Goal: Information Seeking & Learning: Learn about a topic

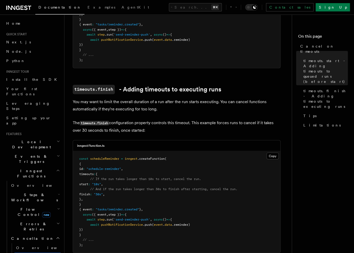
scroll to position [234, 0]
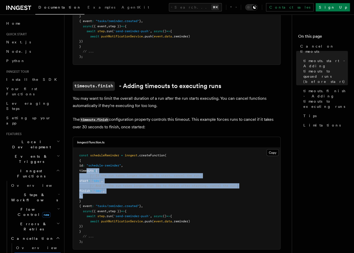
drag, startPoint x: 86, startPoint y: 163, endPoint x: 110, endPoint y: 191, distance: 37.2
click at [110, 191] on pre "const scheduleReminder = inngest .createFunction ( { id : "schedule-reminder" ,…" at bounding box center [176, 199] width 207 height 102
copy code "timeouts : { // If the run takes longer than 10s to start, cancel the run. star…"
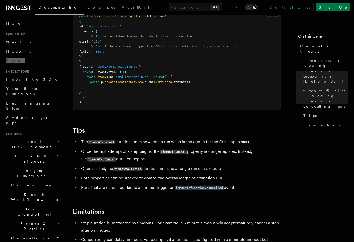
scroll to position [479, 0]
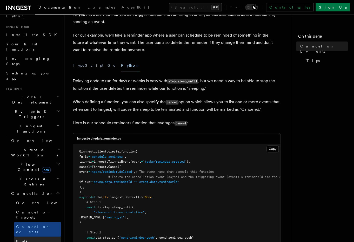
scroll to position [60, 0]
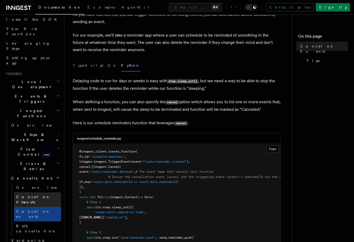
click at [42, 195] on span "Cancel on timeouts" at bounding box center [33, 199] width 34 height 9
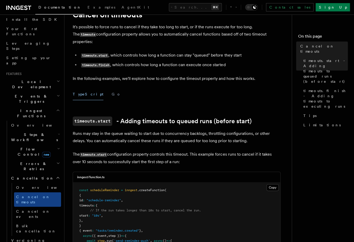
scroll to position [71, 0]
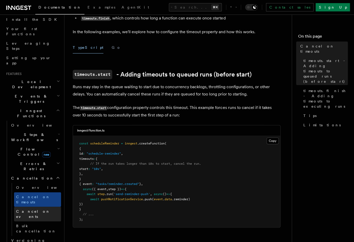
click at [41, 210] on span "Cancel on events" at bounding box center [33, 214] width 34 height 9
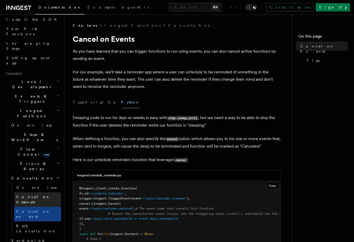
click at [42, 195] on span "Cancel on timeouts" at bounding box center [33, 199] width 34 height 9
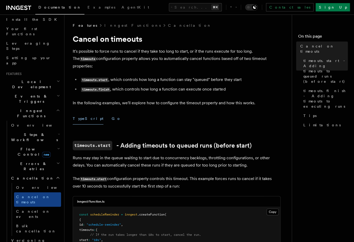
click at [112, 113] on button "Go" at bounding box center [116, 119] width 9 height 12
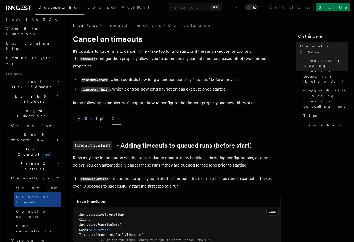
click at [86, 115] on button "TypeScript" at bounding box center [88, 119] width 31 height 12
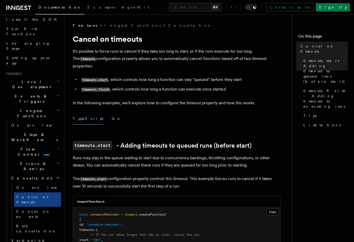
click at [112, 117] on button "Go" at bounding box center [116, 119] width 9 height 12
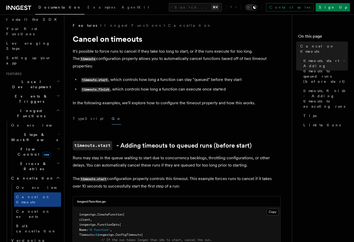
click at [91, 118] on div "TypeScript Go" at bounding box center [177, 119] width 208 height 12
click at [41, 210] on span "Cancel on events" at bounding box center [33, 214] width 34 height 9
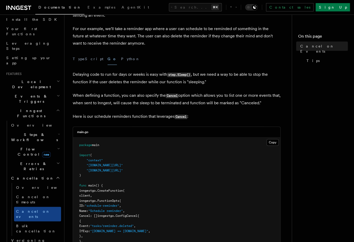
scroll to position [49, 0]
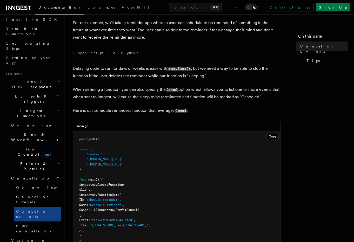
click at [116, 56] on div "TypeScript Go Python" at bounding box center [177, 53] width 208 height 12
click at [121, 54] on button "Python" at bounding box center [130, 53] width 19 height 12
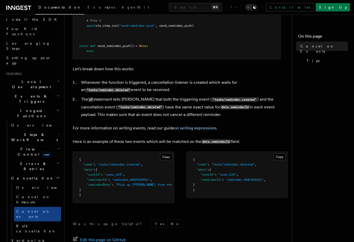
scroll to position [266, 0]
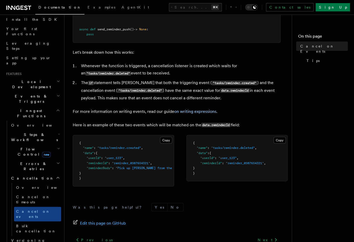
click at [189, 178] on pre "{ "name" : "tasks/reminder.deleted" , "data" : { "userId" : "user_123" , "remin…" at bounding box center [237, 158] width 101 height 46
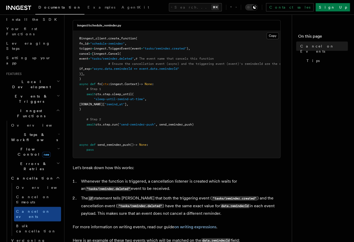
scroll to position [314, 0]
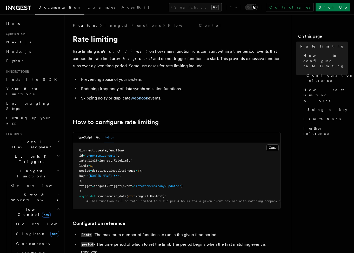
scroll to position [0, 0]
click at [36, 248] on link "Throttling" at bounding box center [37, 252] width 47 height 9
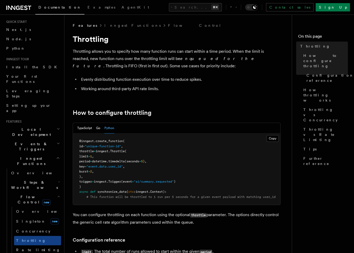
scroll to position [13, 0]
click at [38, 245] on link "Rate limiting" at bounding box center [37, 249] width 47 height 9
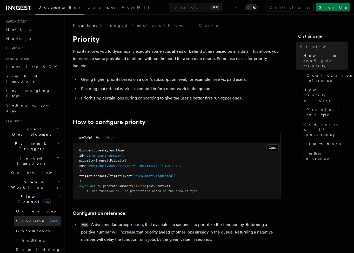
click at [37, 216] on link "[PERSON_NAME] new" at bounding box center [37, 221] width 47 height 10
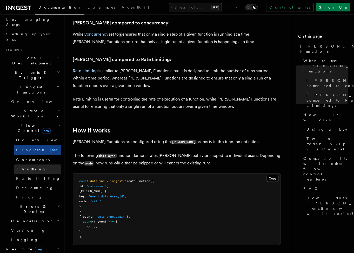
scroll to position [130, 0]
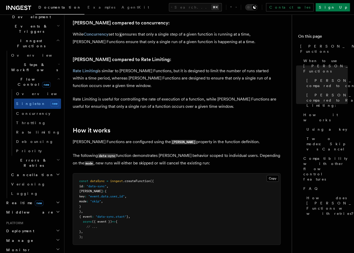
click at [32, 198] on h2 "Realtime new" at bounding box center [32, 202] width 57 height 9
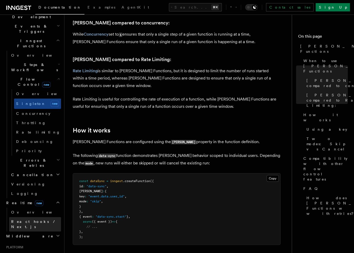
click at [28, 220] on span "React hooks / Next.js" at bounding box center [34, 224] width 46 height 9
